Goal: Manage account settings

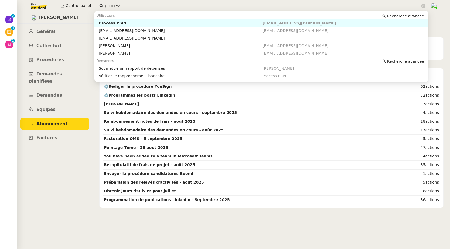
click at [105, 21] on div "Process PSPI" at bounding box center [181, 23] width 164 height 5
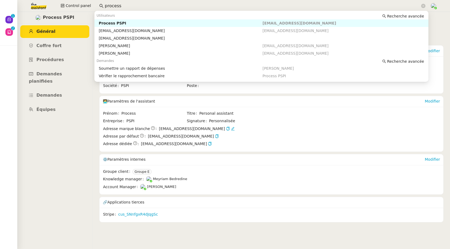
drag, startPoint x: 127, startPoint y: 2, endPoint x: 93, endPoint y: 2, distance: 34.0
click at [93, 2] on div "Control panel process" at bounding box center [224, 6] width 423 height 12
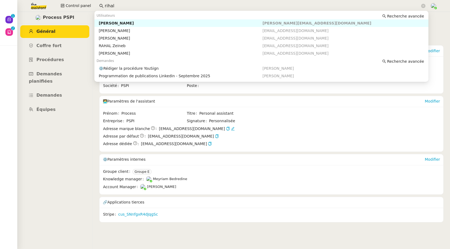
click at [115, 22] on div "Juliette Rihal" at bounding box center [181, 23] width 164 height 5
type input "rihal"
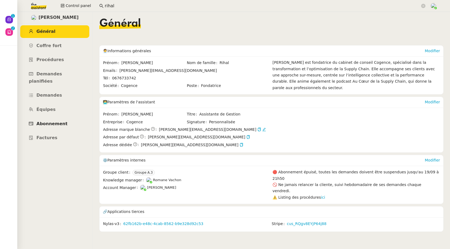
click at [56, 118] on link "Abonnement" at bounding box center [54, 124] width 69 height 13
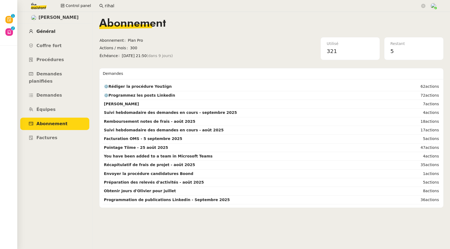
click at [50, 28] on link "Général" at bounding box center [54, 31] width 69 height 13
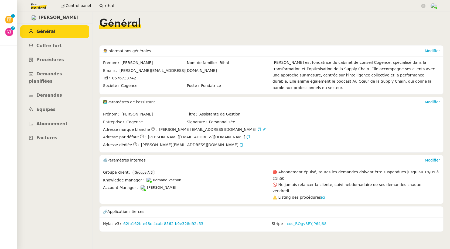
click at [290, 221] on link "cus_RQgv8EYjP64j88" at bounding box center [307, 224] width 40 height 6
click at [49, 121] on span "Abonnement" at bounding box center [51, 123] width 31 height 5
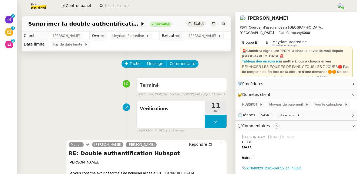
click at [176, 9] on nz-input-group at bounding box center [215, 6] width 239 height 8
click at [175, 8] on input at bounding box center [218, 5] width 226 height 7
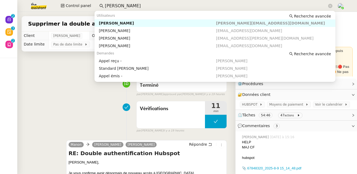
click at [150, 22] on div "Maria-Daniele Killy" at bounding box center [157, 23] width 117 height 5
type input "maria daniele"
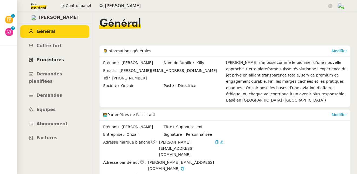
click at [50, 60] on span "Procédures" at bounding box center [50, 59] width 28 height 5
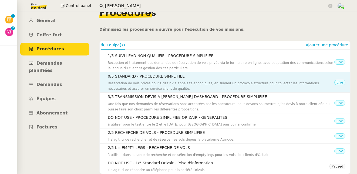
scroll to position [14, 0]
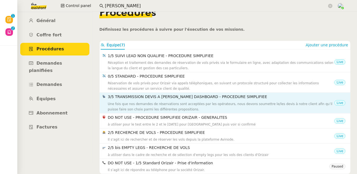
click at [146, 106] on div "Une fois que nos demandes de réservations sont acceptées par les opérateurs, no…" at bounding box center [221, 106] width 226 height 11
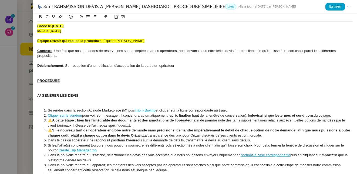
click at [21, 19] on div at bounding box center [178, 87] width 357 height 174
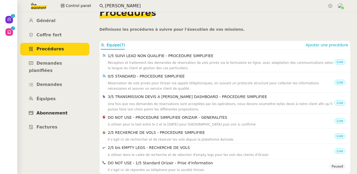
click at [50, 111] on span "Abonnement" at bounding box center [51, 113] width 31 height 5
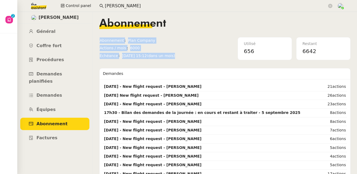
drag, startPoint x: 191, startPoint y: 56, endPoint x: 99, endPoint y: 44, distance: 93.0
click at [99, 44] on nz-layout "Maria-Daniele Killy Général Coffre fort Procédures Demandes planifiées Demandes…" at bounding box center [186, 93] width 339 height 162
click at [203, 57] on span "mer. 8 oct. 2025 15:12 (dans un mois)" at bounding box center [179, 56] width 115 height 6
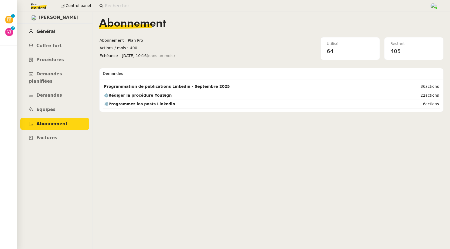
click at [45, 36] on link "Général" at bounding box center [54, 31] width 69 height 13
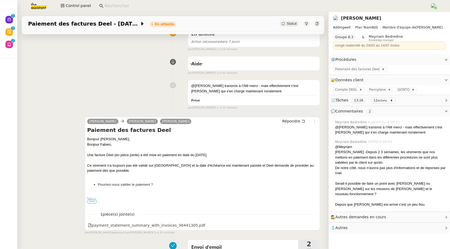
scroll to position [58, 0]
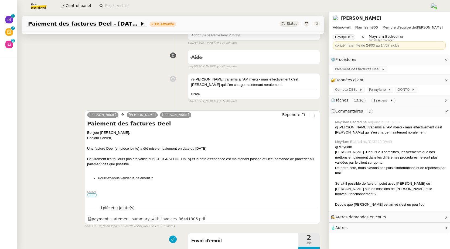
click at [92, 197] on span "•••" at bounding box center [92, 196] width 10 height 4
